Goal: Task Accomplishment & Management: Complete application form

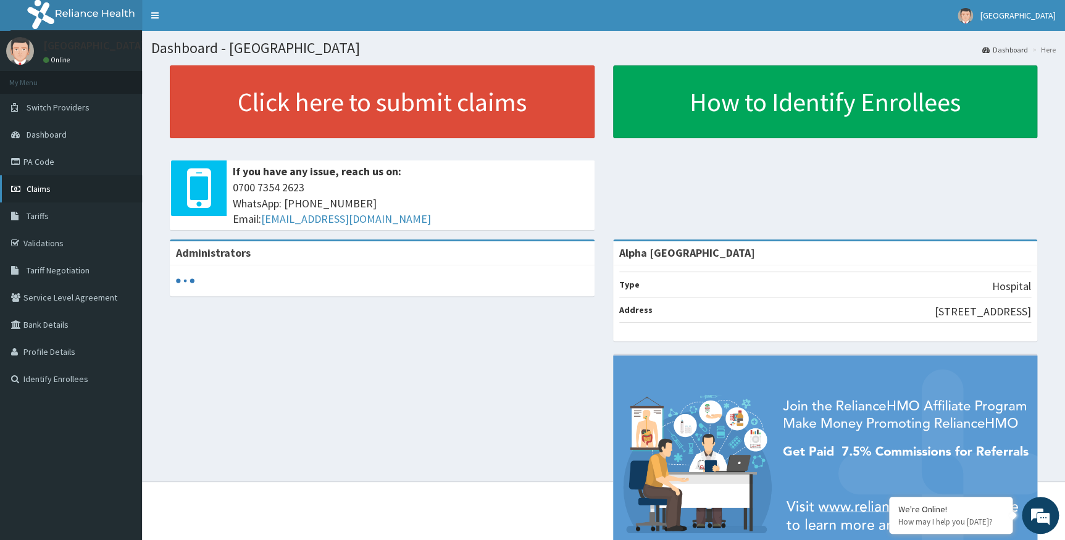
click at [34, 191] on span "Claims" at bounding box center [39, 188] width 24 height 11
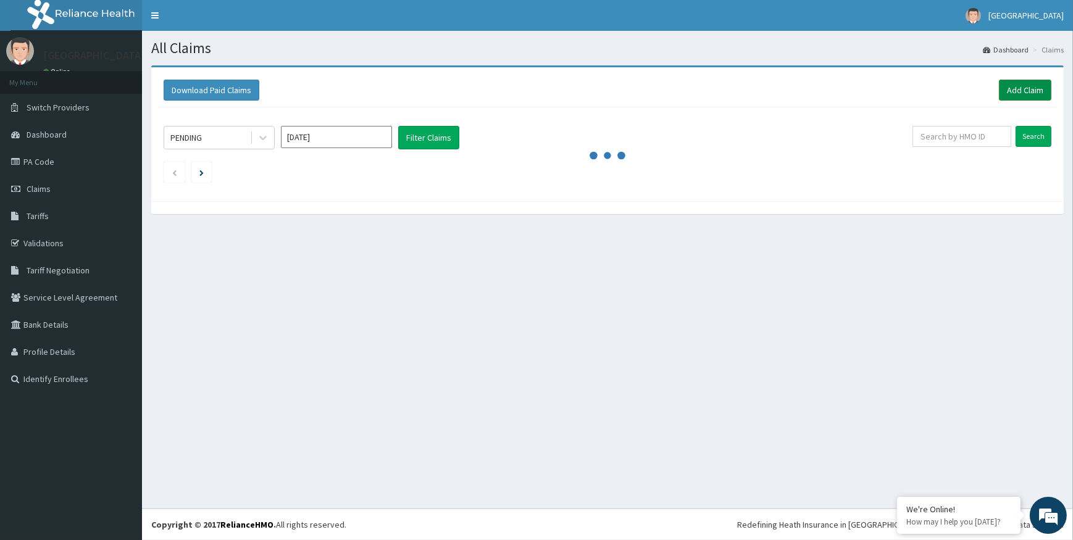
click at [1022, 90] on link "Add Claim" at bounding box center [1025, 90] width 52 height 21
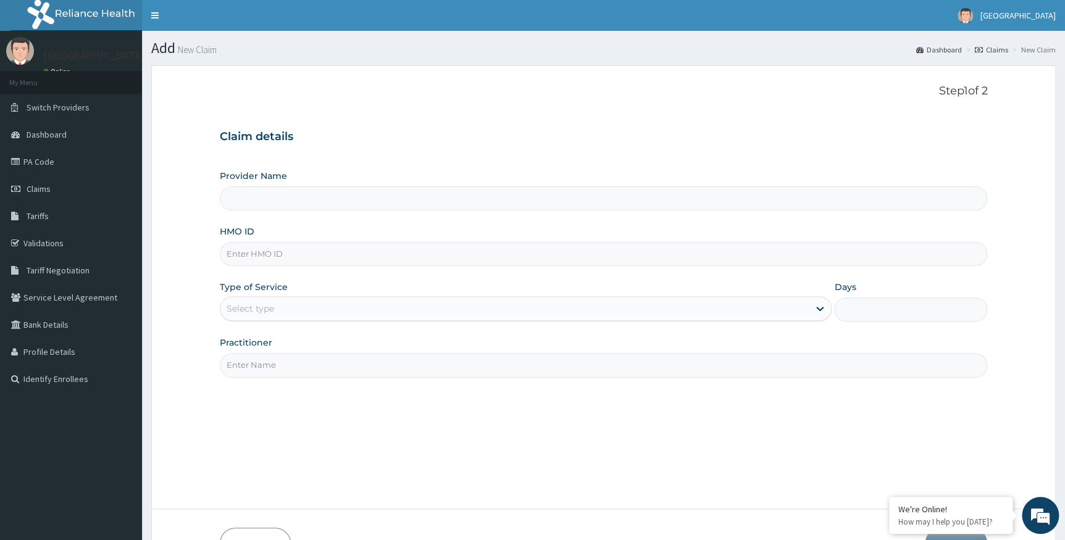
type input "Alpha Gorretti Hospital"
click at [445, 265] on input "HMO ID" at bounding box center [604, 254] width 768 height 24
type input "SKN/10216/D"
click at [343, 308] on div "Select type" at bounding box center [514, 309] width 589 height 20
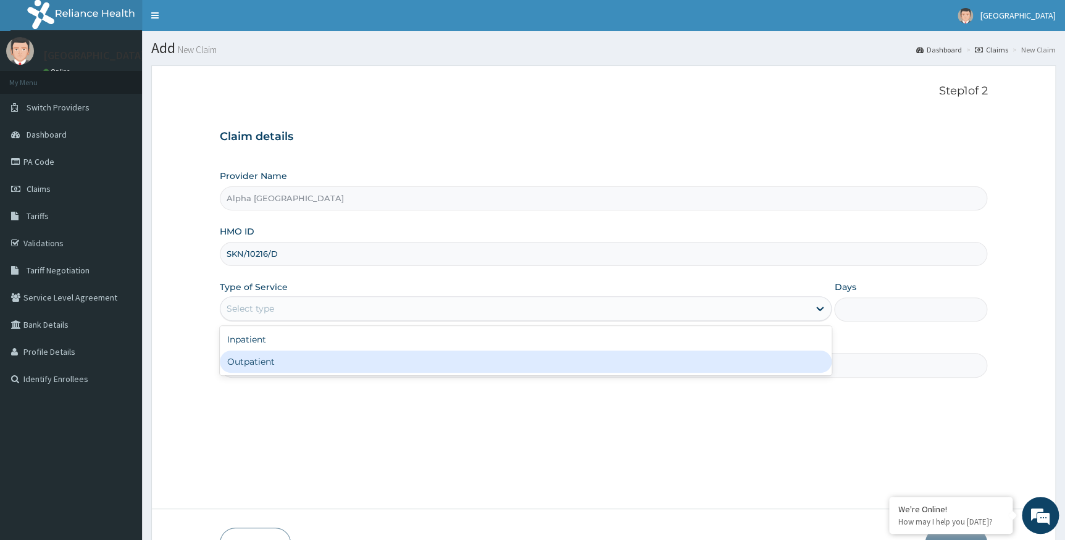
click at [329, 358] on div "Outpatient" at bounding box center [526, 362] width 613 height 22
type input "1"
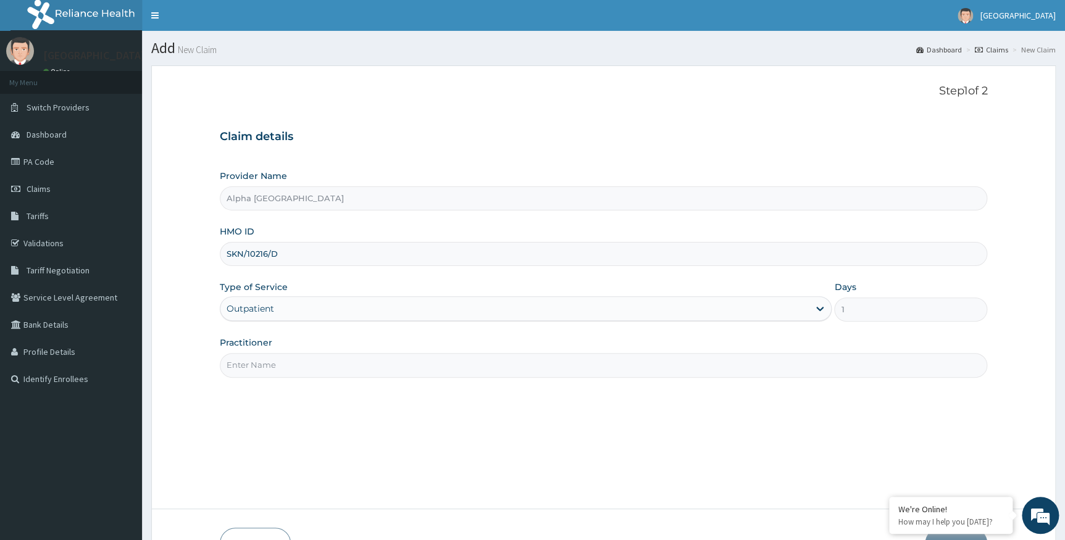
click at [330, 358] on input "Practitioner" at bounding box center [604, 365] width 768 height 24
type input "d"
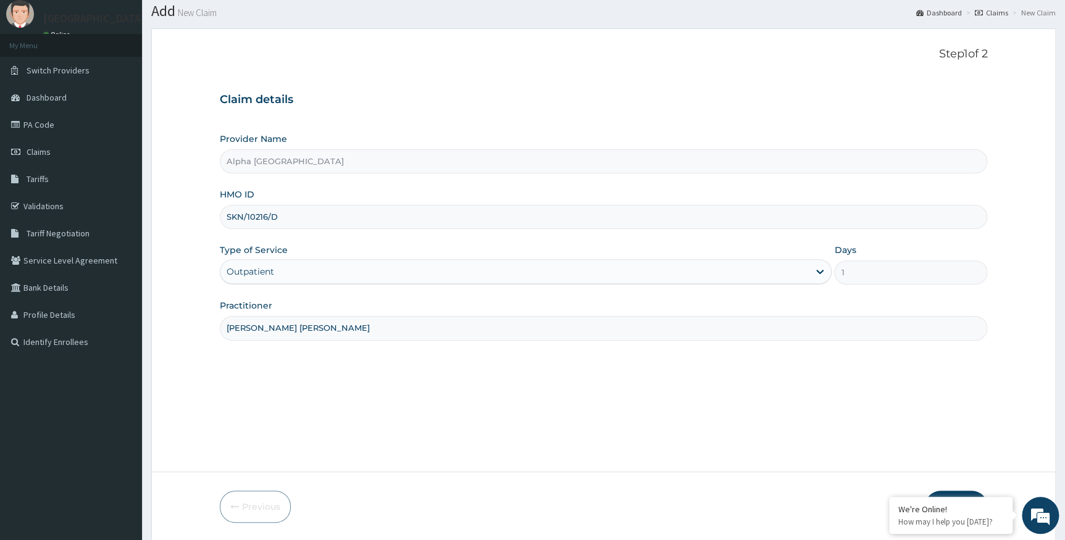
scroll to position [79, 0]
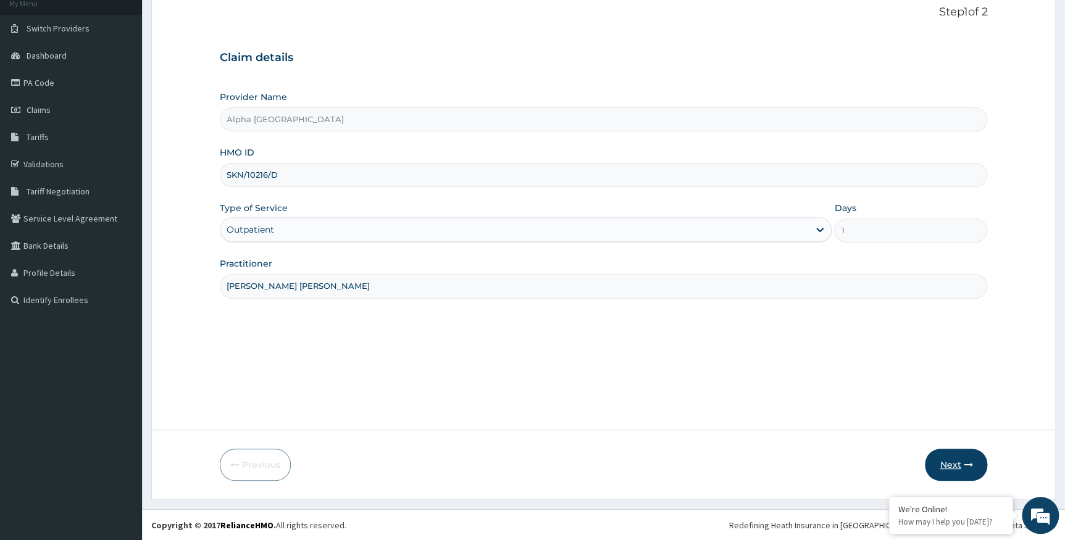
type input "DR UKWU ADAOBI"
click at [951, 458] on button "Next" at bounding box center [956, 465] width 62 height 32
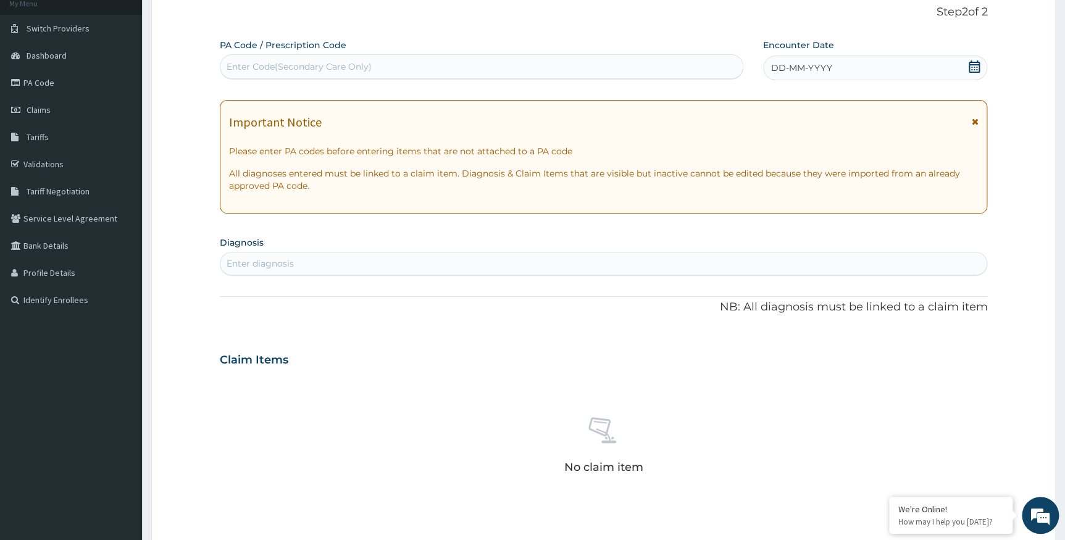
drag, startPoint x: 975, startPoint y: 66, endPoint x: 970, endPoint y: 72, distance: 8.3
click at [975, 66] on icon at bounding box center [974, 67] width 12 height 12
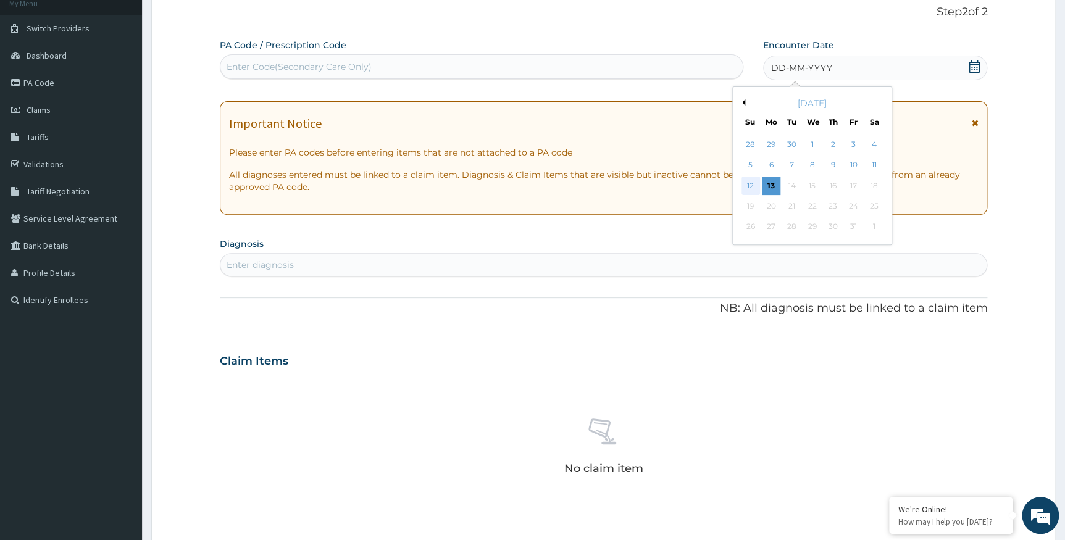
click at [750, 185] on div "12" at bounding box center [750, 186] width 19 height 19
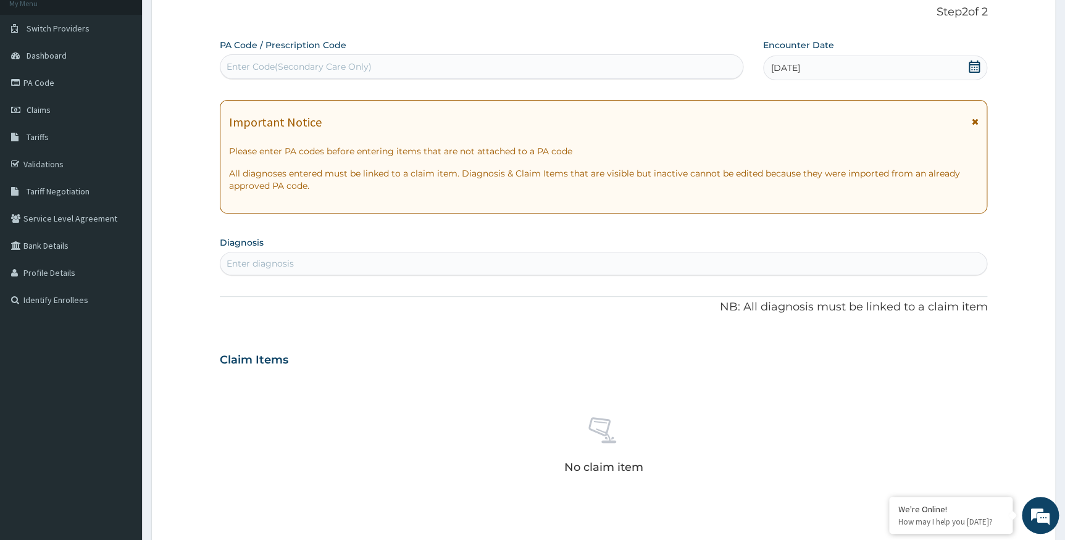
click at [424, 269] on div "Enter diagnosis" at bounding box center [603, 264] width 767 height 20
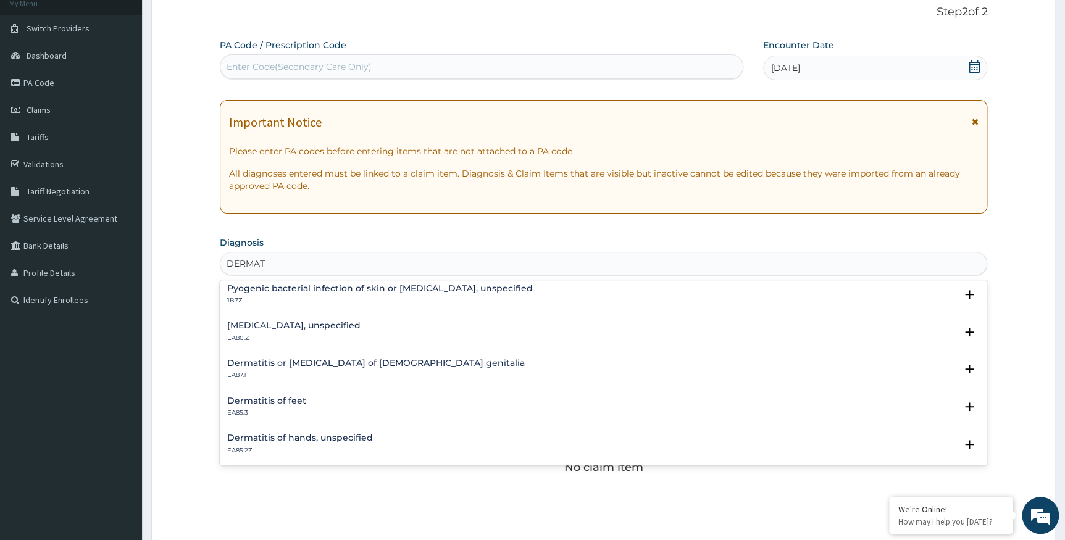
scroll to position [337, 0]
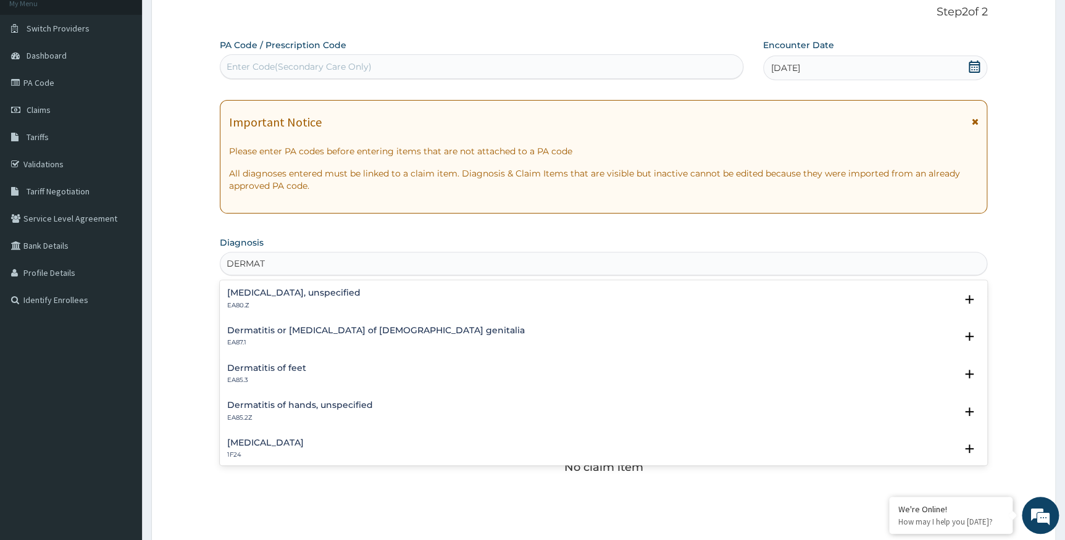
type input "DERMAT"
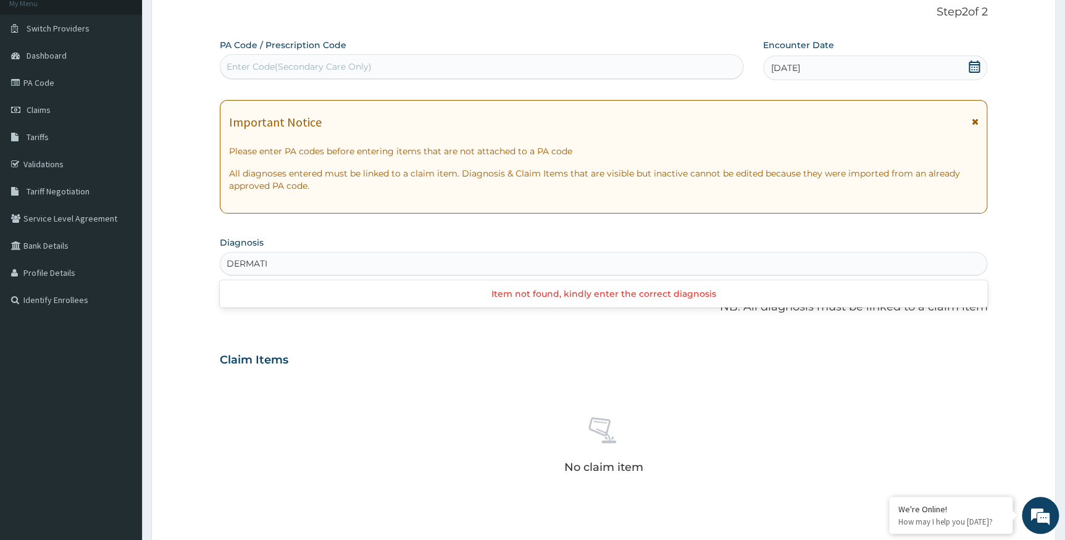
type input "DERMAT"
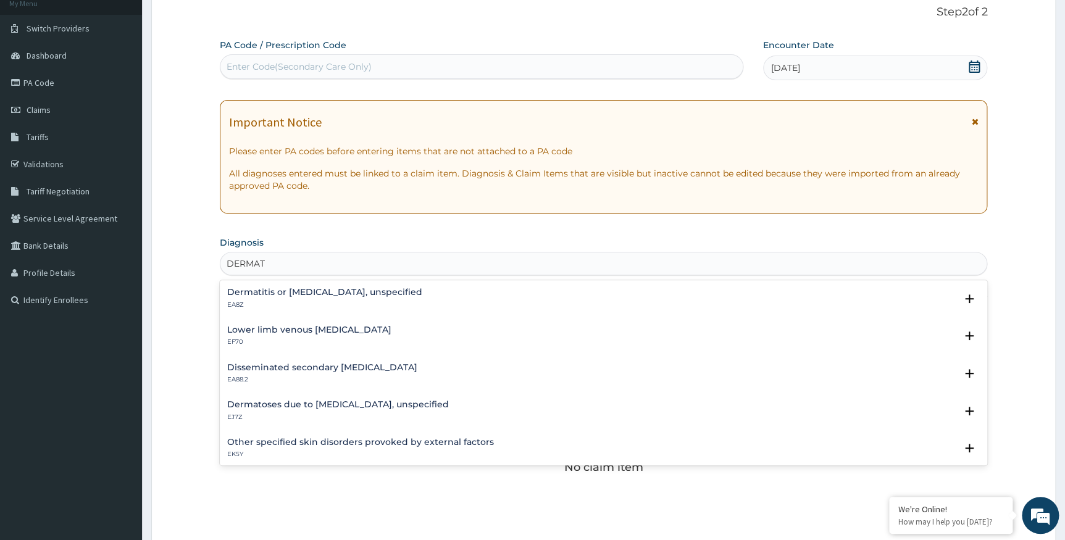
click at [309, 290] on h4 "Dermatitis or eczema, unspecified" at bounding box center [324, 292] width 195 height 9
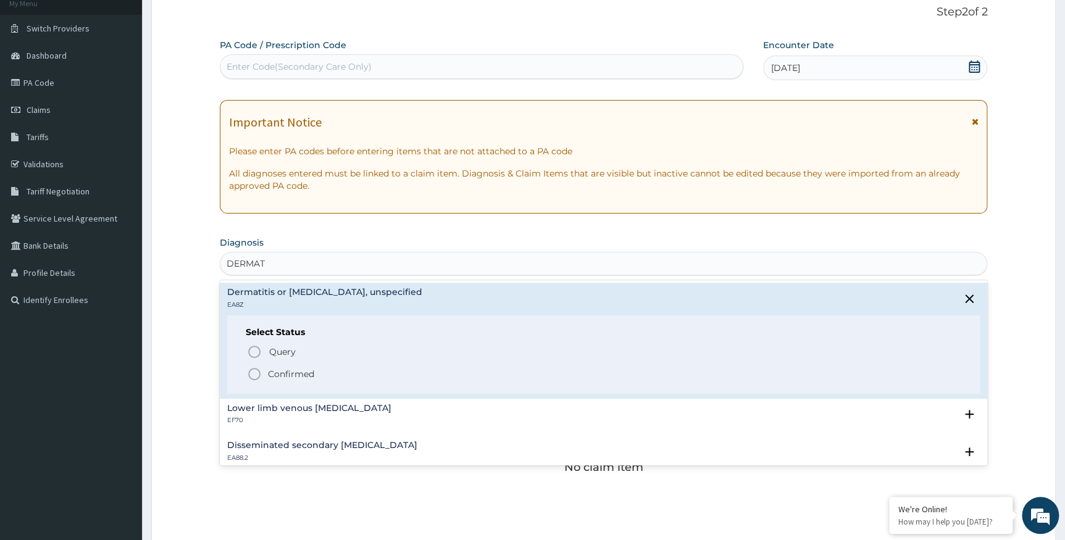
click at [253, 372] on icon "status option filled" at bounding box center [254, 374] width 15 height 15
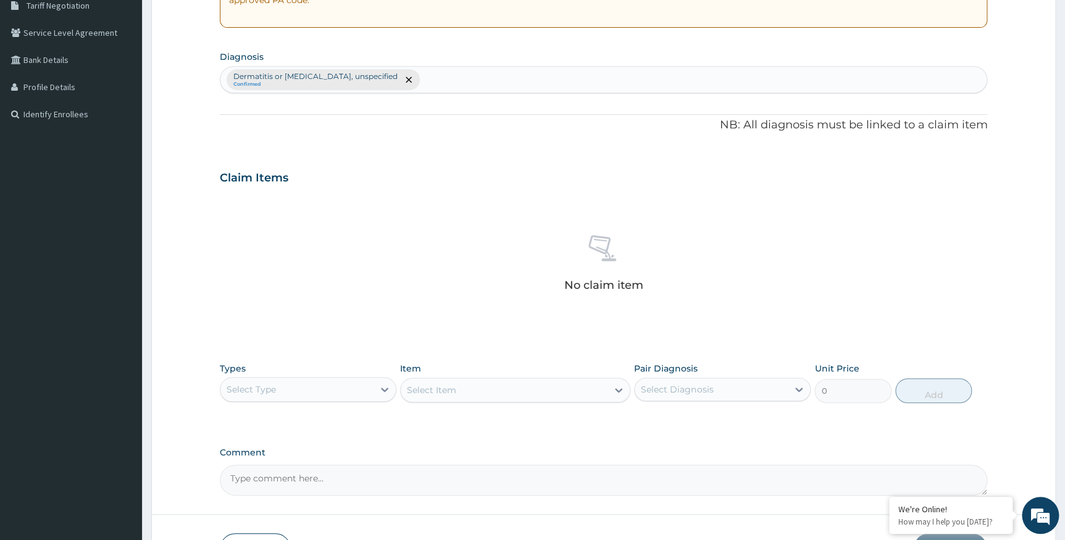
scroll to position [303, 0]
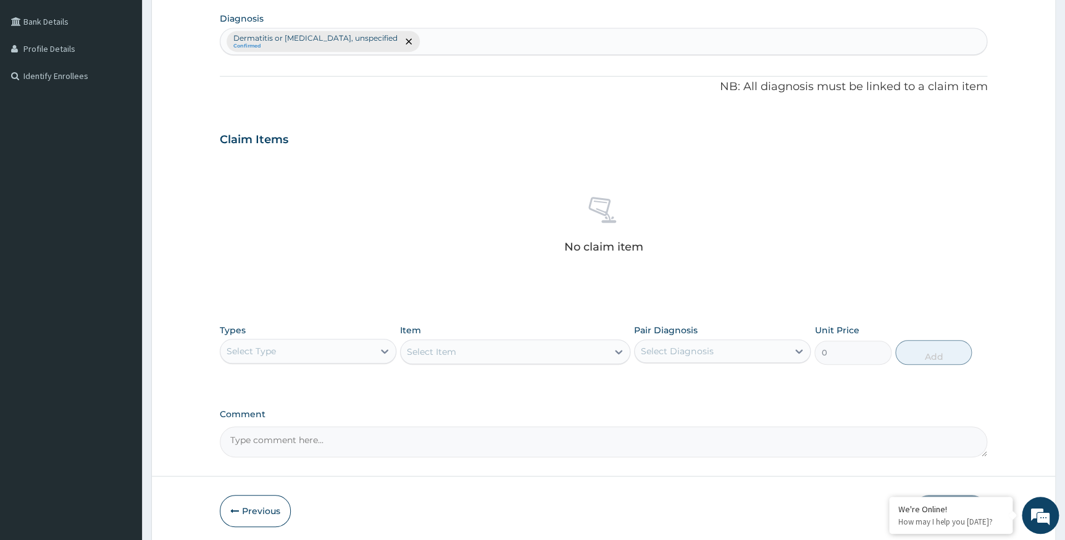
click at [364, 355] on div "Select Type" at bounding box center [296, 351] width 153 height 20
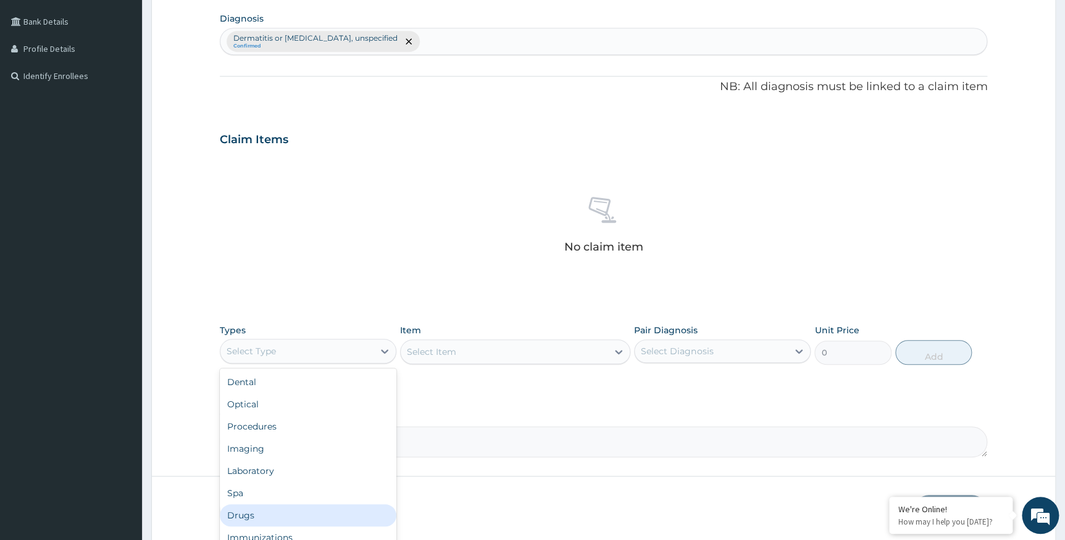
click at [256, 511] on div "Drugs" at bounding box center [308, 516] width 177 height 22
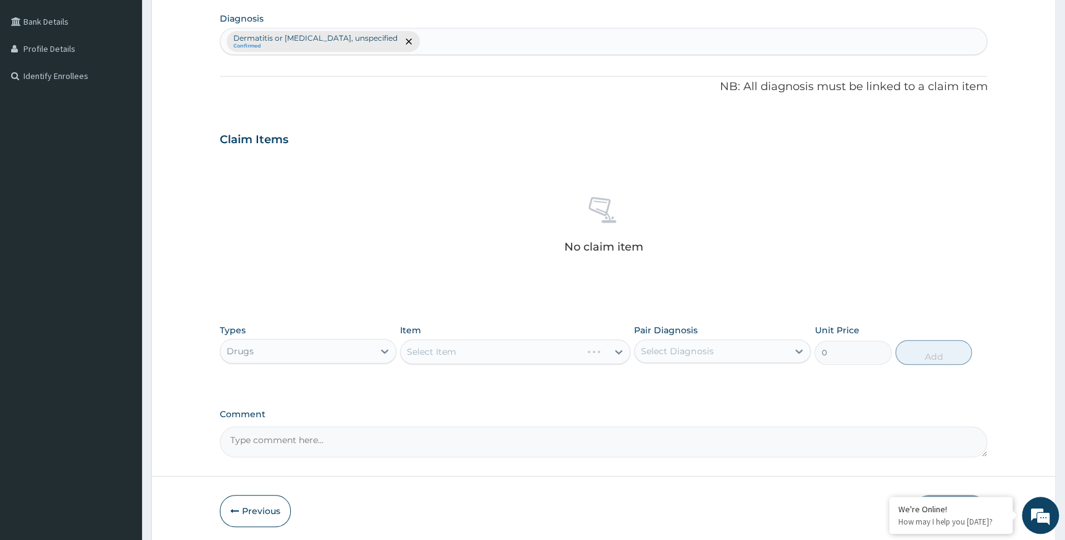
click at [611, 352] on div "Select Item" at bounding box center [515, 352] width 230 height 25
click at [618, 353] on div "Select Item" at bounding box center [515, 352] width 230 height 25
click at [613, 349] on div "Select Item" at bounding box center [515, 352] width 230 height 25
click at [619, 352] on icon at bounding box center [618, 352] width 7 height 4
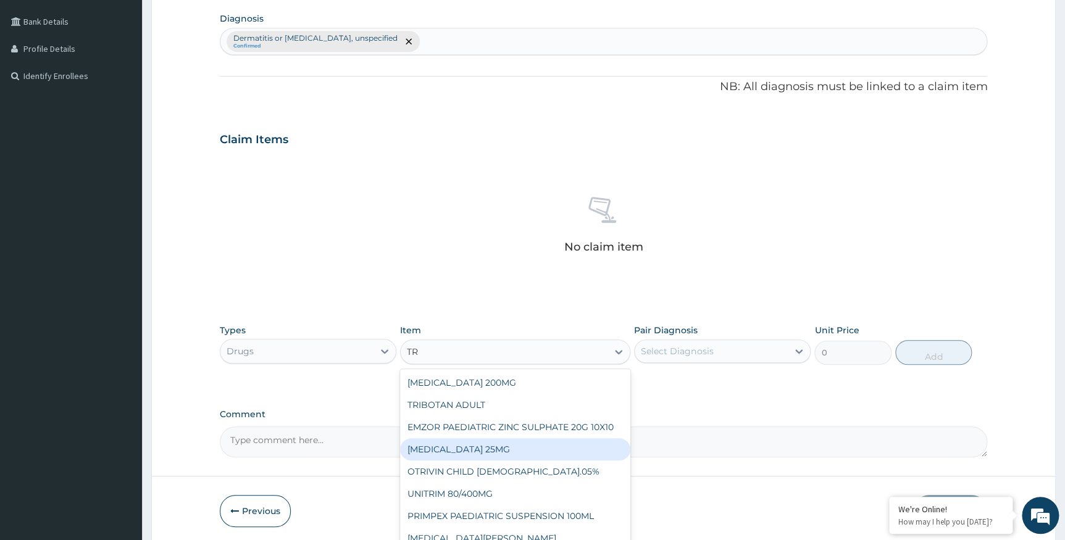
type input "T"
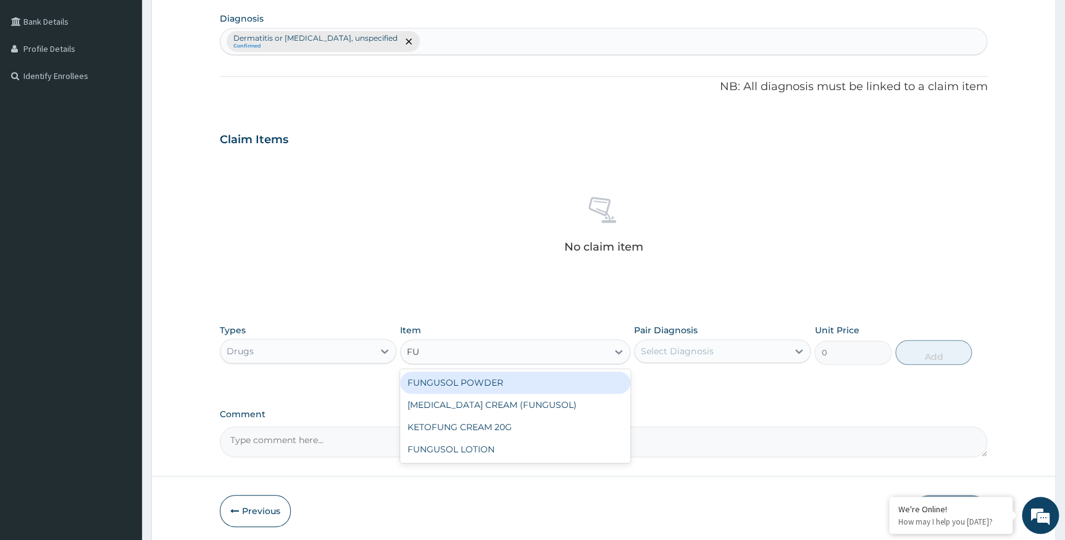
type input "FUN"
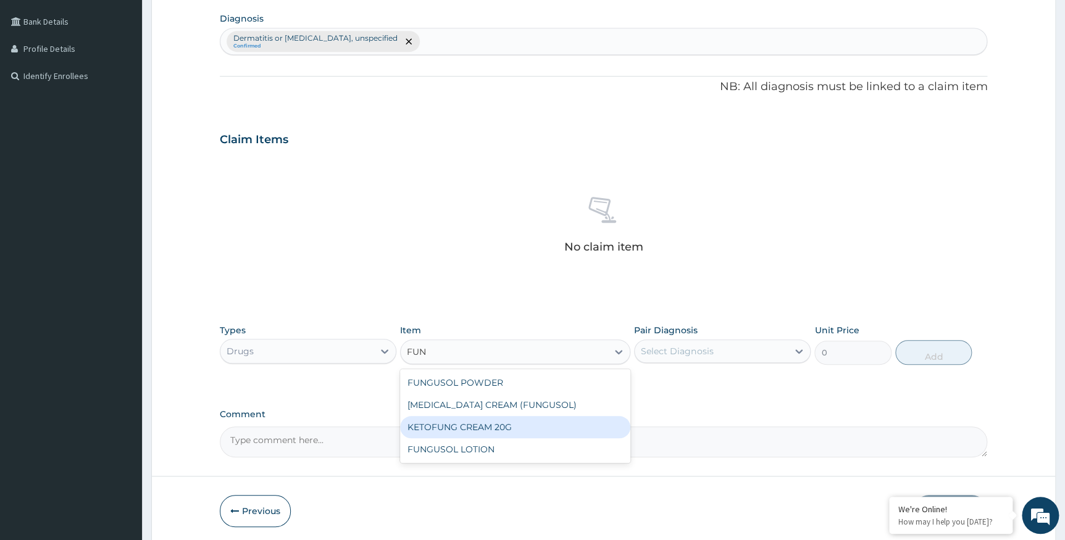
click at [514, 422] on div "KETOFUNG CREAM 20G" at bounding box center [515, 427] width 230 height 22
type input "1182.5"
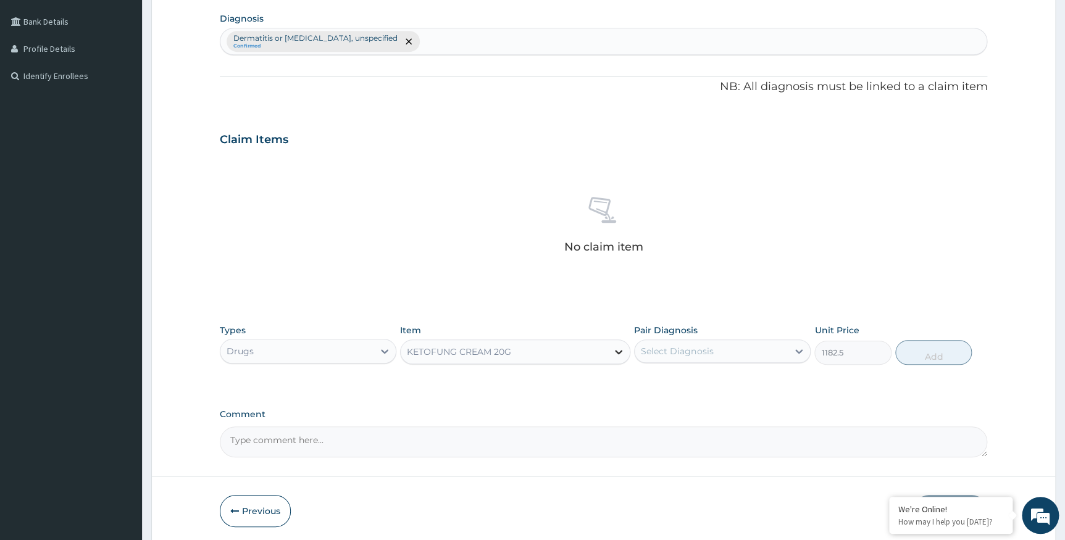
click at [613, 350] on icon at bounding box center [619, 352] width 12 height 12
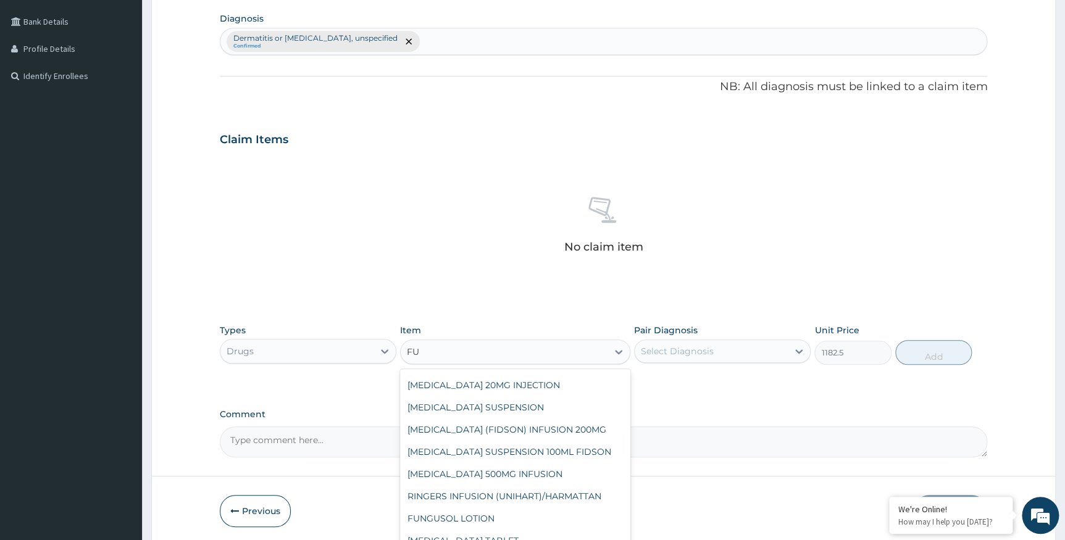
scroll to position [170, 0]
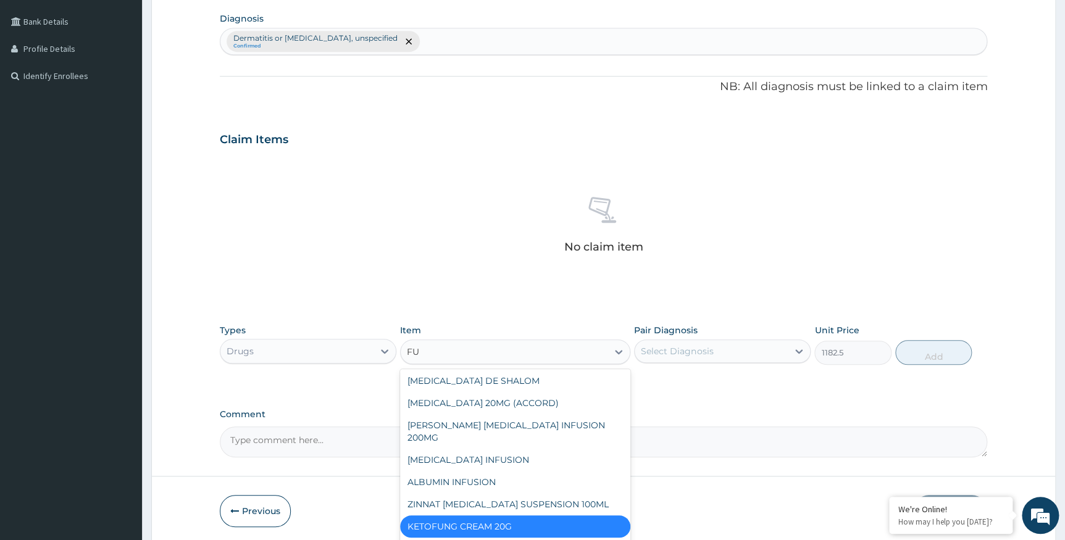
type input "FUN"
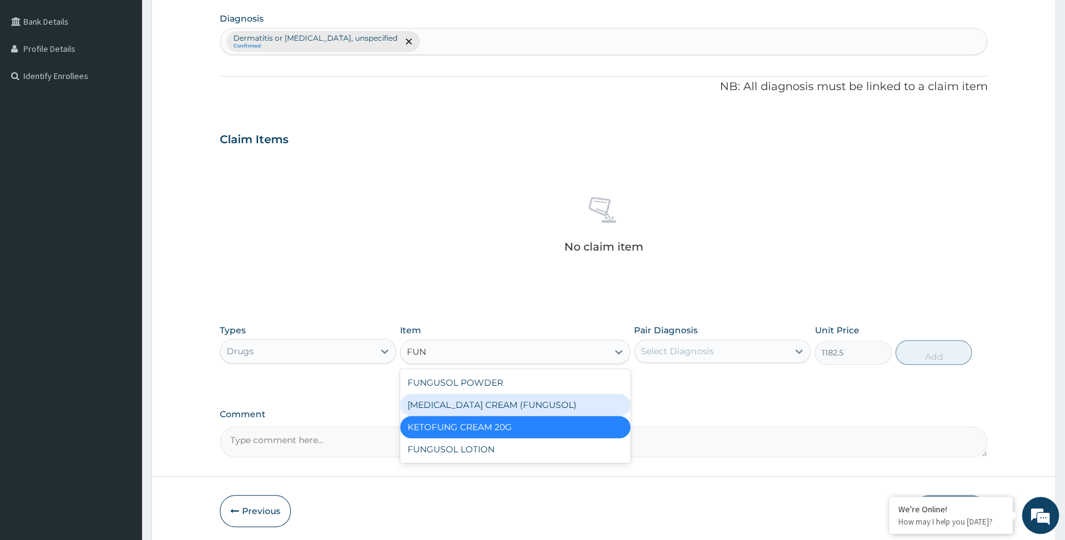
click at [559, 405] on div "MICONAZOLE CREAM (FUNGUSOL)" at bounding box center [515, 405] width 230 height 22
type input "1419"
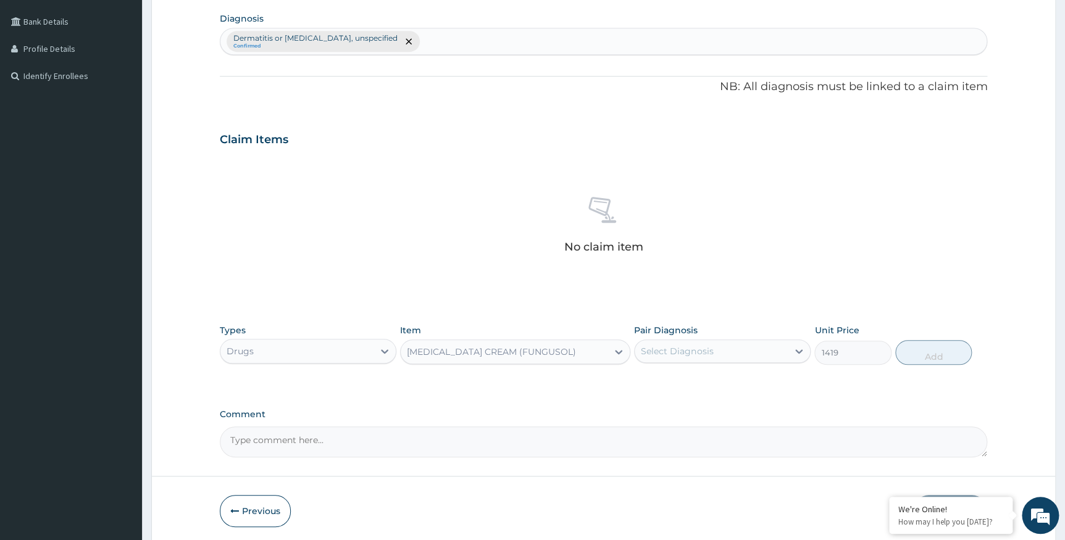
click at [755, 353] on div "Select Diagnosis" at bounding box center [711, 351] width 153 height 20
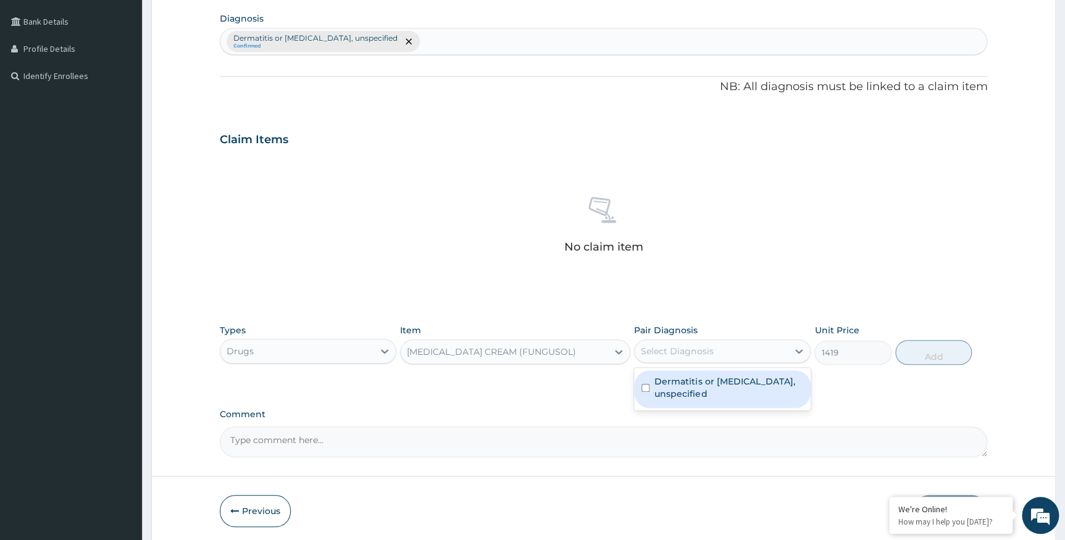
click at [738, 383] on label "Dermatitis or eczema, unspecified" at bounding box center [729, 387] width 149 height 25
checkbox input "true"
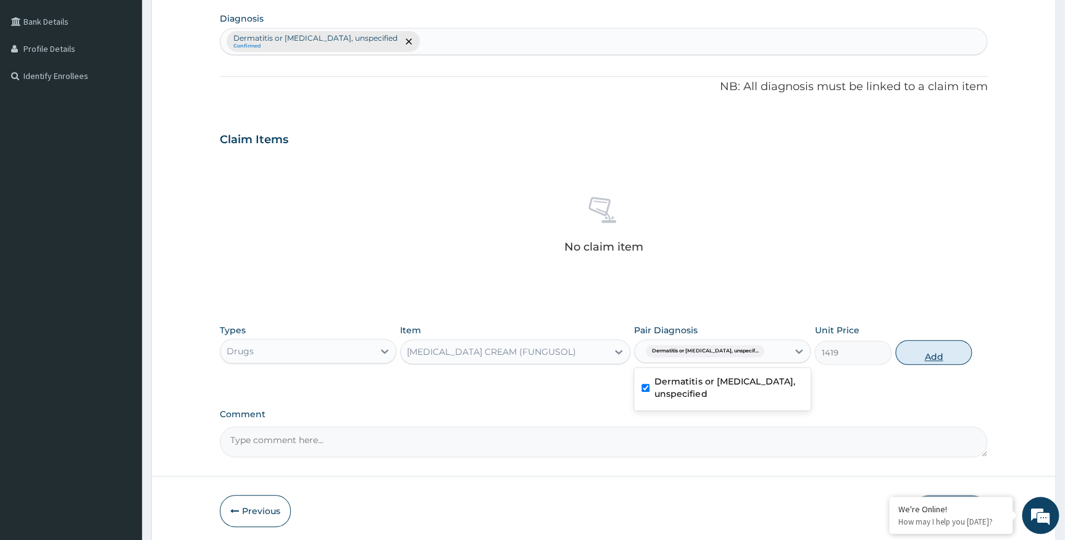
click at [944, 352] on button "Add" at bounding box center [933, 352] width 77 height 25
type input "0"
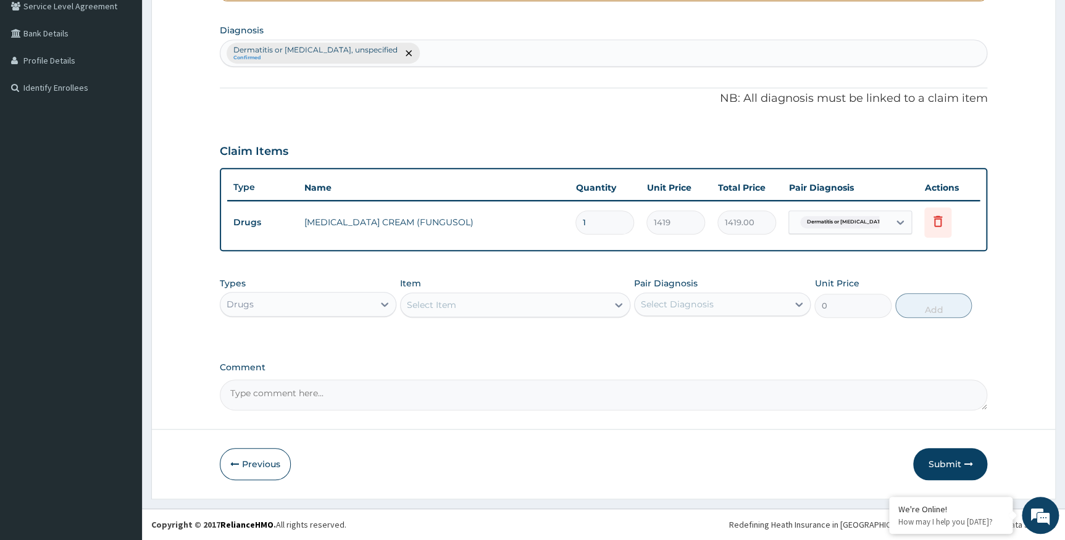
scroll to position [290, 0]
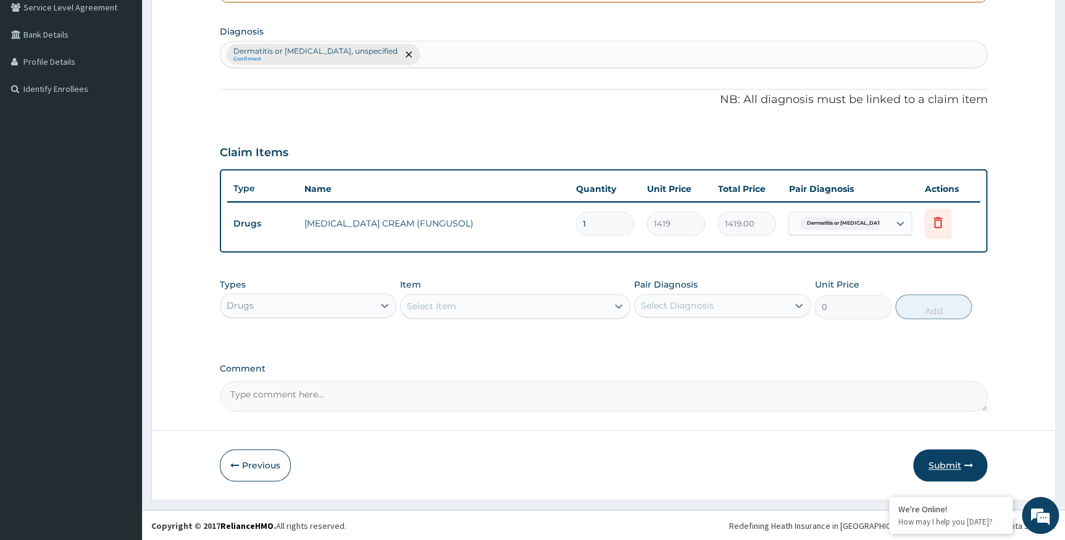
click at [943, 464] on button "Submit" at bounding box center [950, 466] width 74 height 32
